Goal: Transaction & Acquisition: Book appointment/travel/reservation

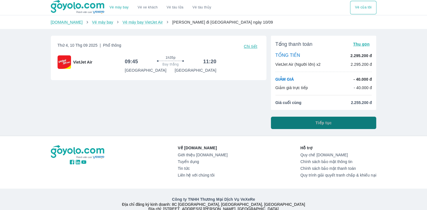
click at [328, 123] on span "Tiếp tục" at bounding box center [323, 123] width 16 height 6
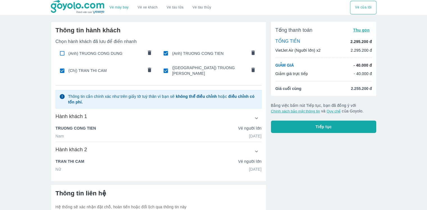
click at [62, 69] on input "checkbox" at bounding box center [62, 70] width 11 height 11
checkbox input "false"
type input "TRUONG"
type input "[PERSON_NAME]"
type input "[DATE]"
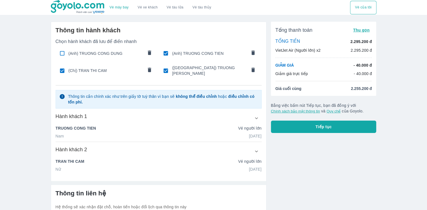
radio input "true"
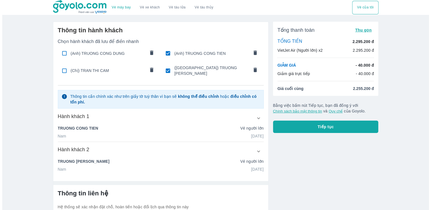
scroll to position [47, 0]
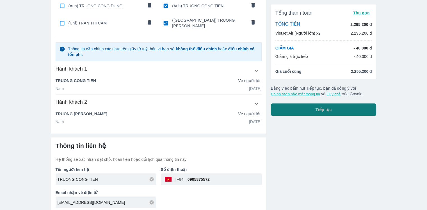
click at [321, 110] on span "Tiếp tục" at bounding box center [323, 110] width 16 height 6
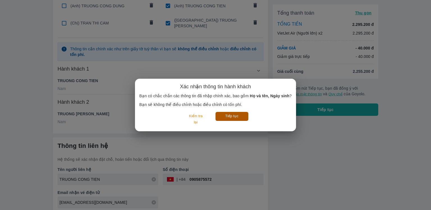
click at [235, 116] on button "Tiếp tục" at bounding box center [231, 116] width 33 height 9
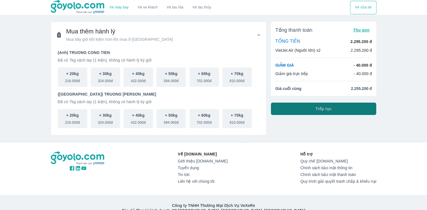
click at [323, 109] on span "Tiếp tục" at bounding box center [323, 109] width 16 height 6
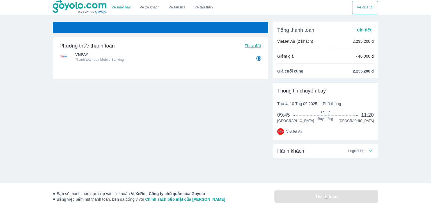
radio input "false"
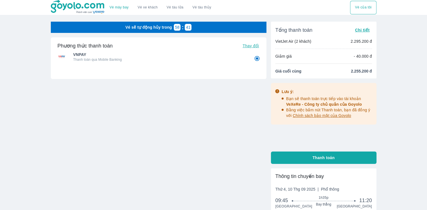
scroll to position [56, 0]
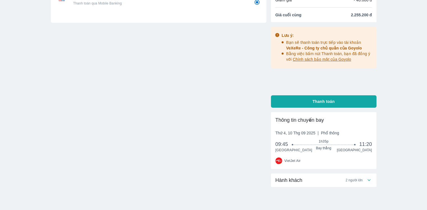
click at [371, 180] on icon at bounding box center [369, 180] width 6 height 6
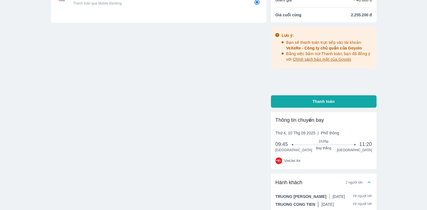
click at [321, 102] on span "Thanh toán" at bounding box center [323, 101] width 22 height 6
radio input "false"
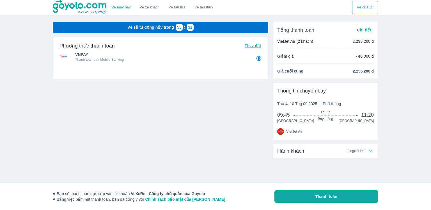
click at [371, 152] on icon at bounding box center [371, 151] width 6 height 6
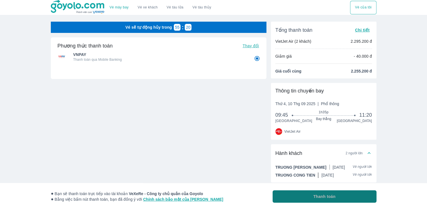
click at [325, 195] on span "Thanh toán" at bounding box center [324, 196] width 22 height 6
